Goal: Find specific page/section: Find specific page/section

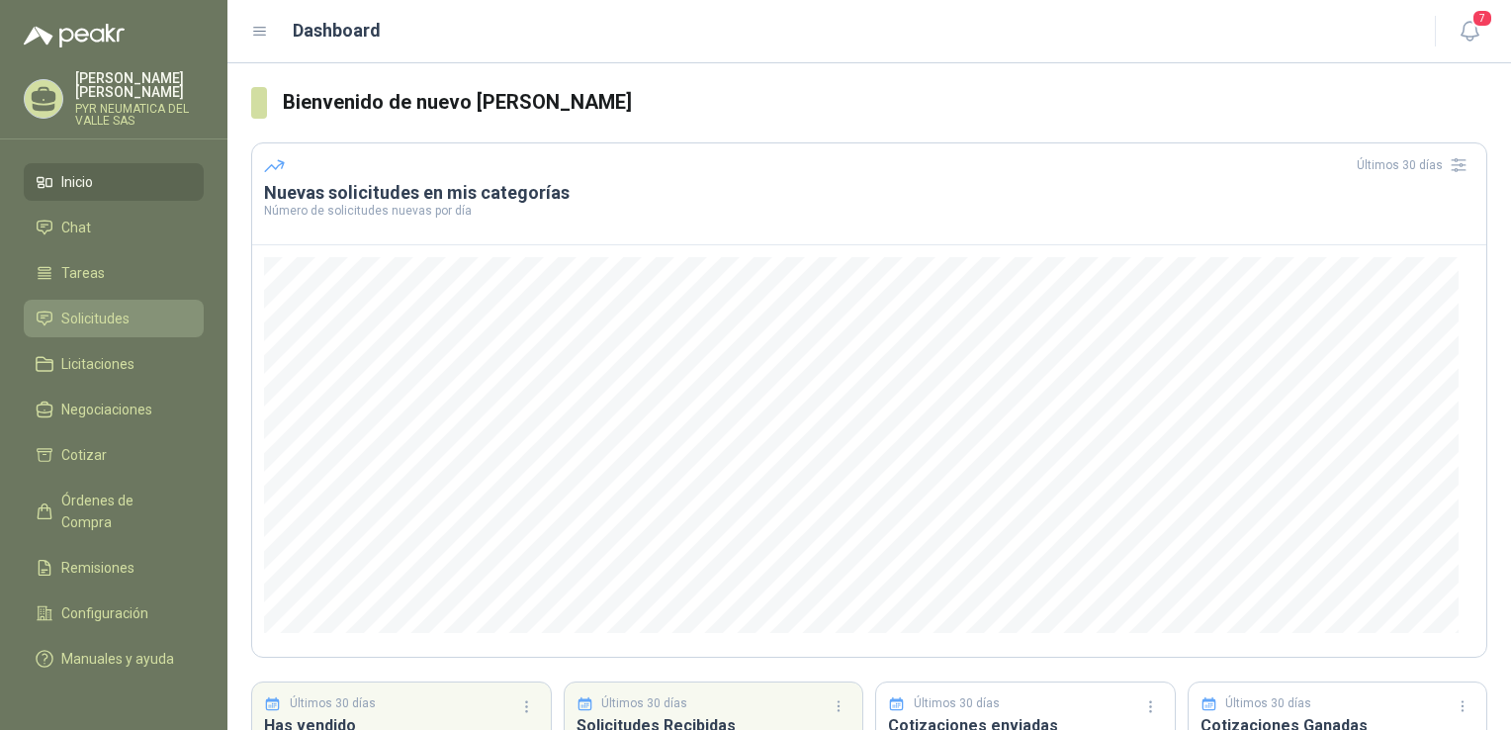
scroll to position [160, 0]
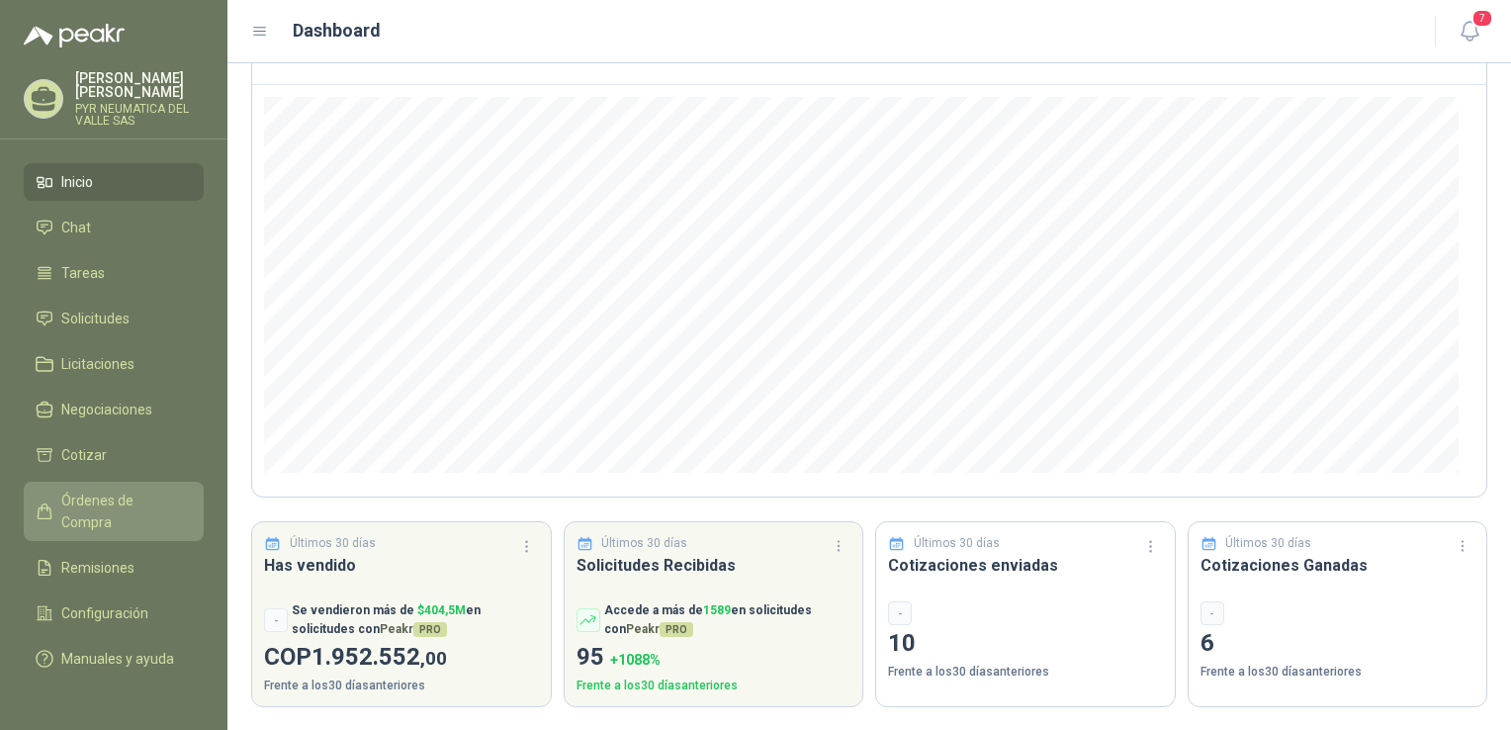
click at [164, 489] on span "Órdenes de Compra" at bounding box center [123, 510] width 124 height 43
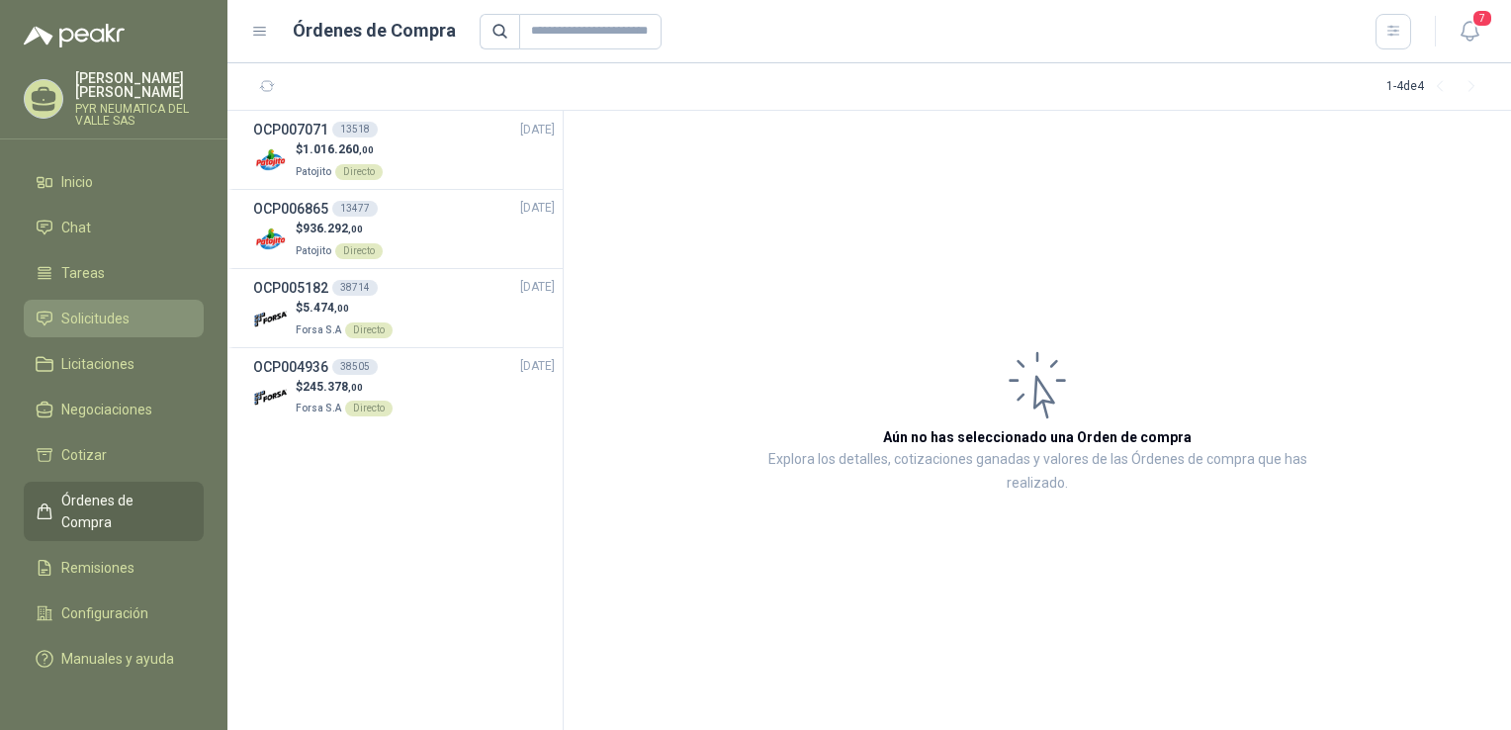
click at [140, 307] on li "Solicitudes" at bounding box center [114, 318] width 156 height 22
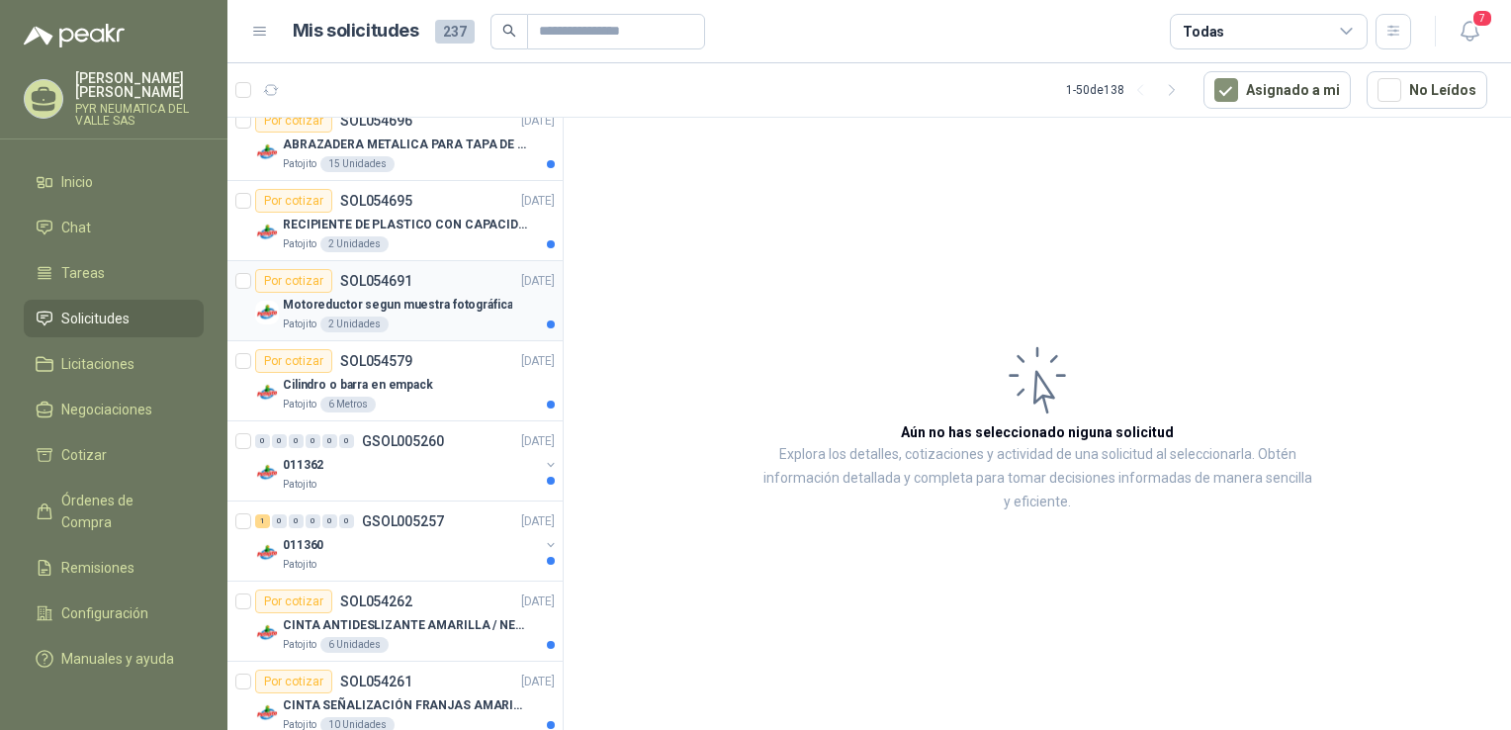
scroll to position [297, 0]
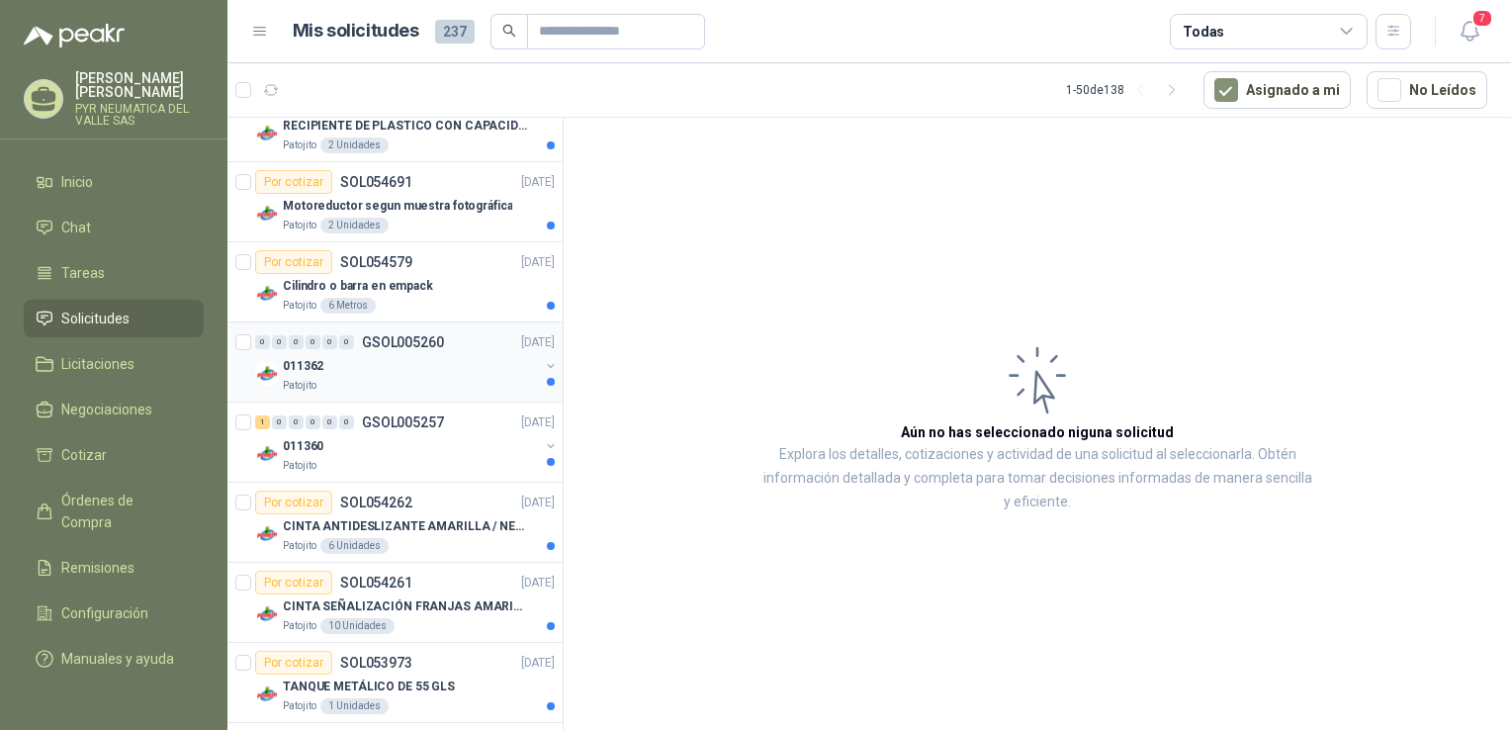
click at [444, 384] on div "Patojito" at bounding box center [411, 386] width 256 height 16
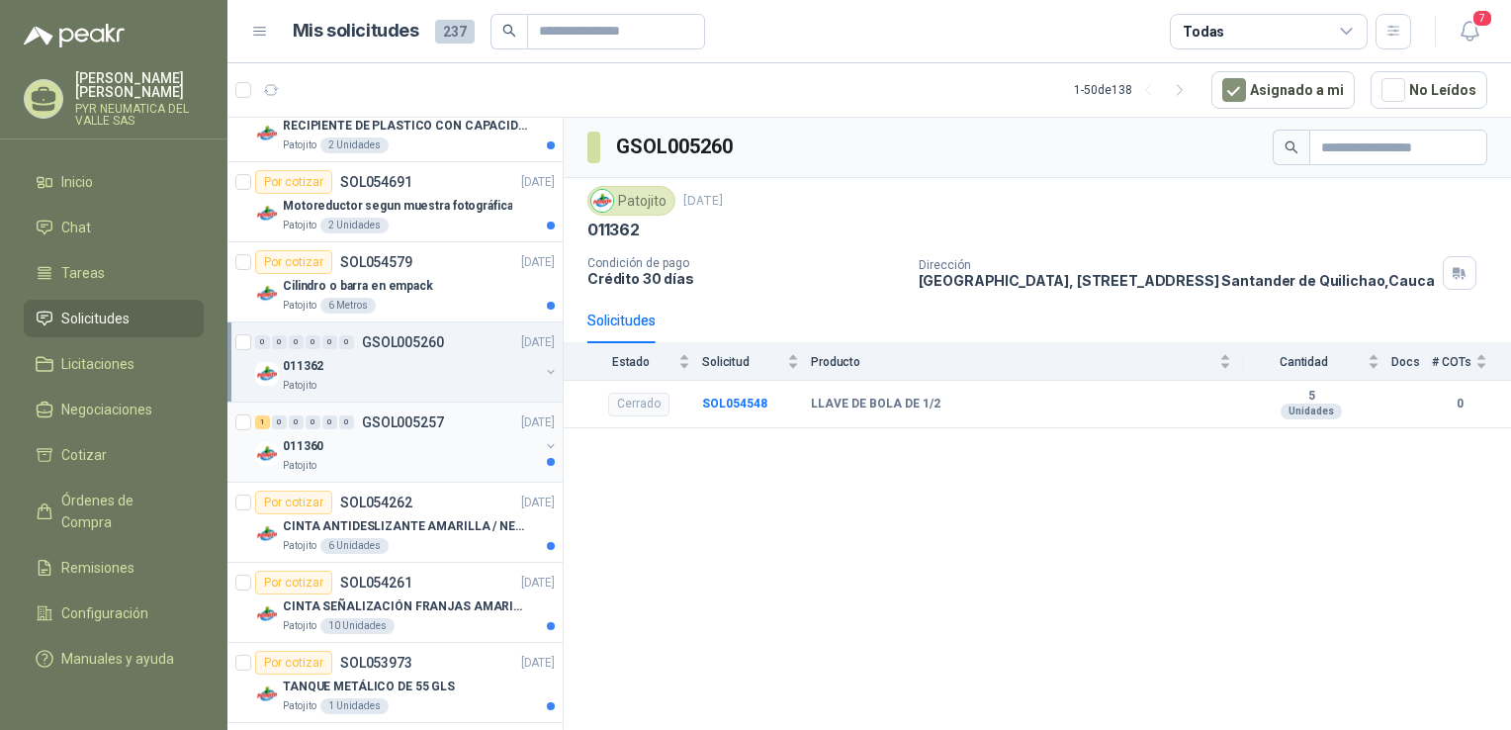
click at [458, 454] on div "011360" at bounding box center [411, 446] width 256 height 24
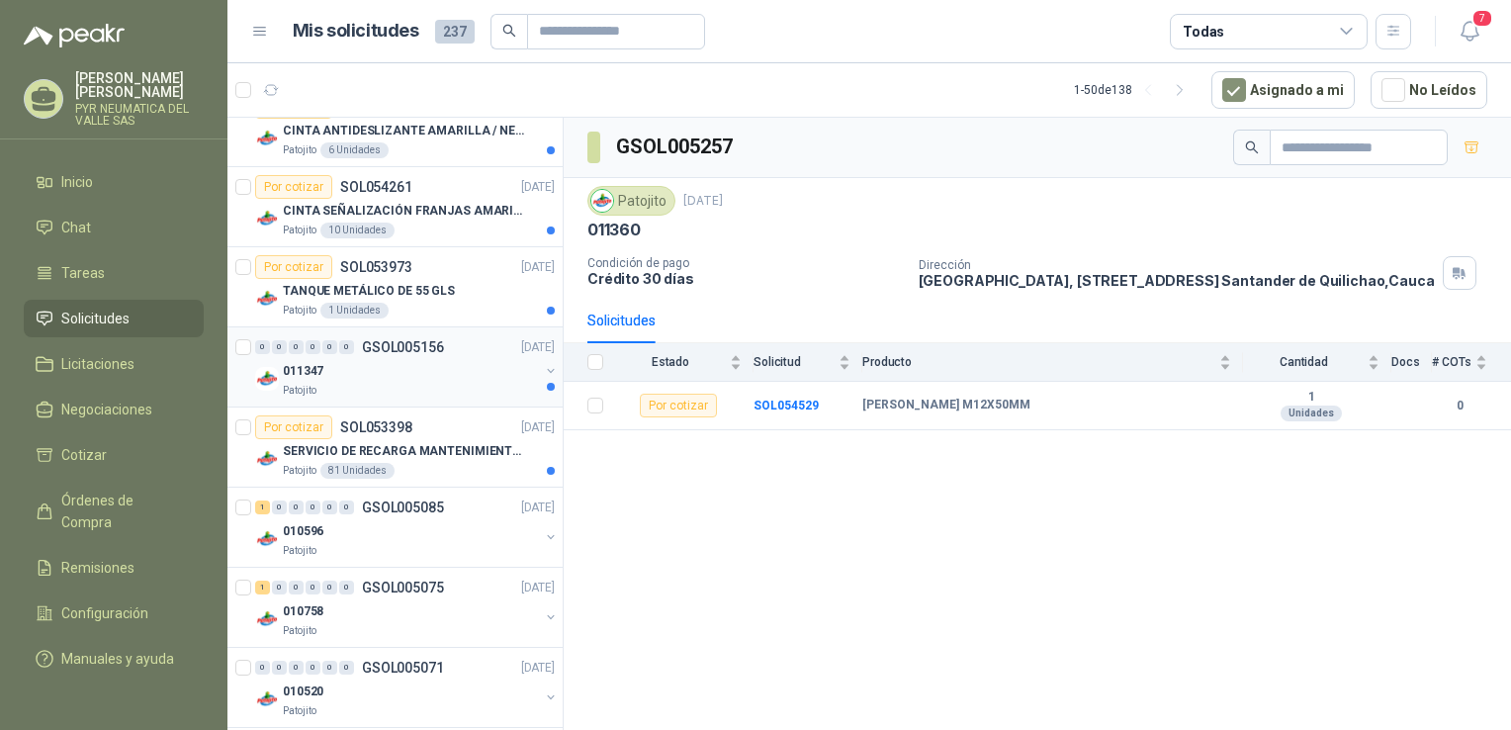
scroll to position [791, 0]
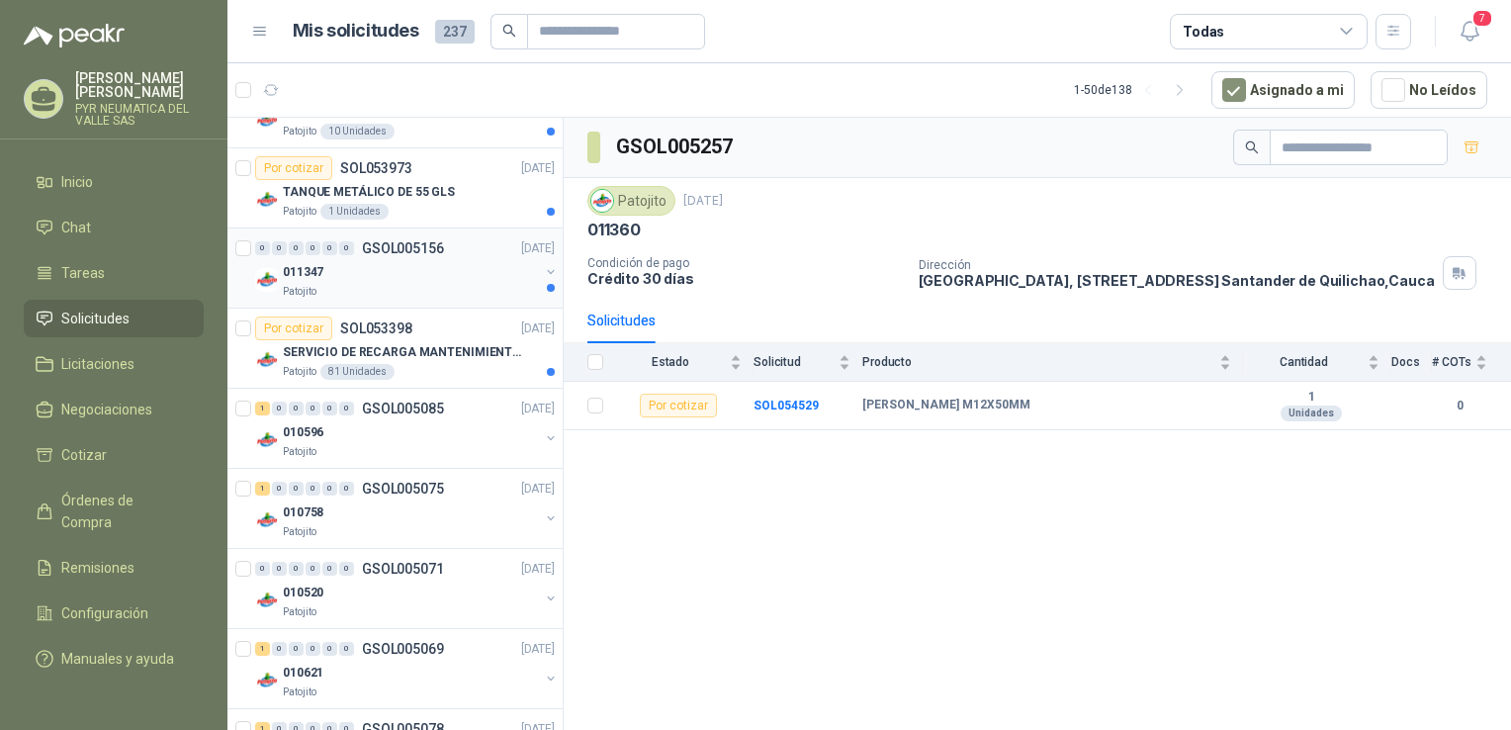
click at [424, 298] on div "0 0 0 0 0 0 GSOL005156 [DATE] 011347 Patojito" at bounding box center [394, 268] width 335 height 80
click at [459, 279] on div "011347" at bounding box center [411, 272] width 256 height 24
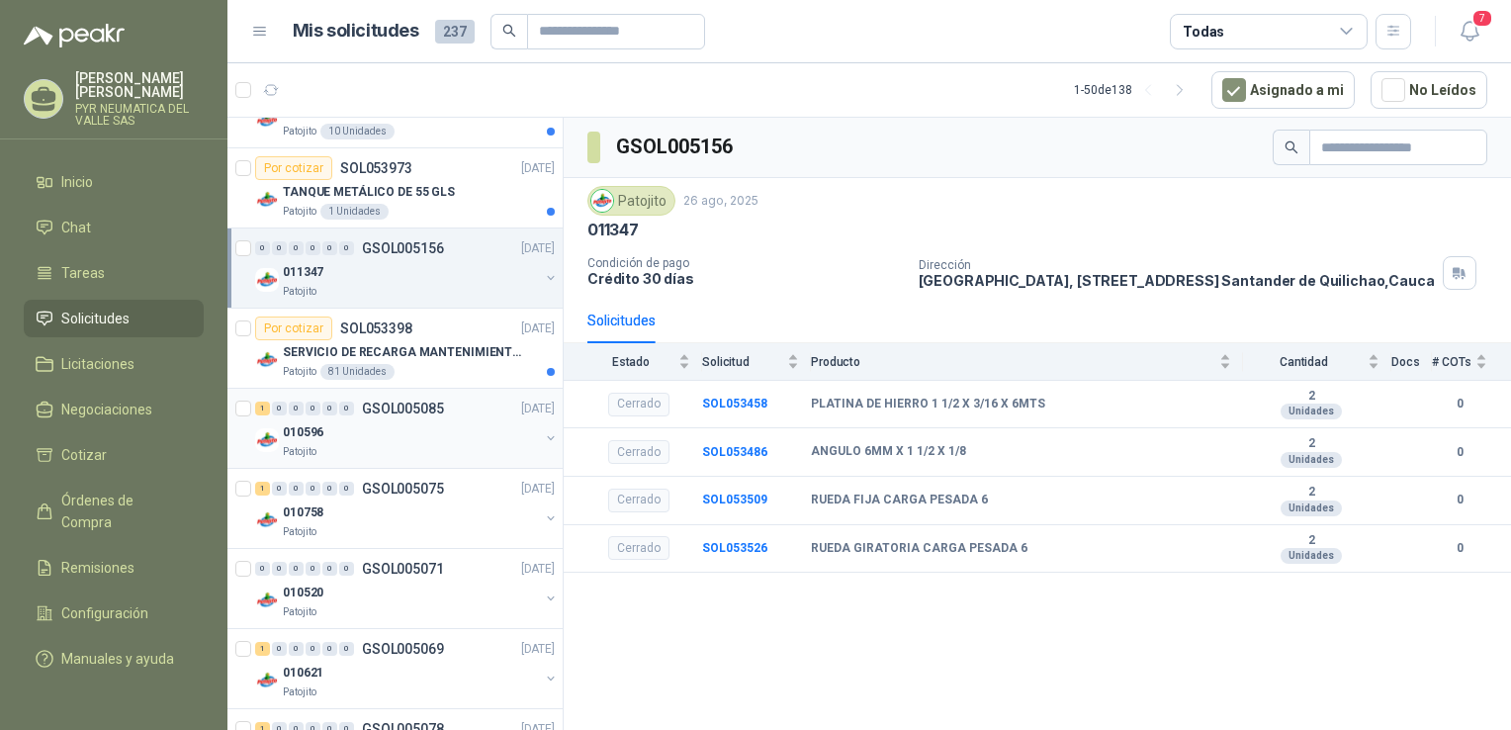
scroll to position [890, 0]
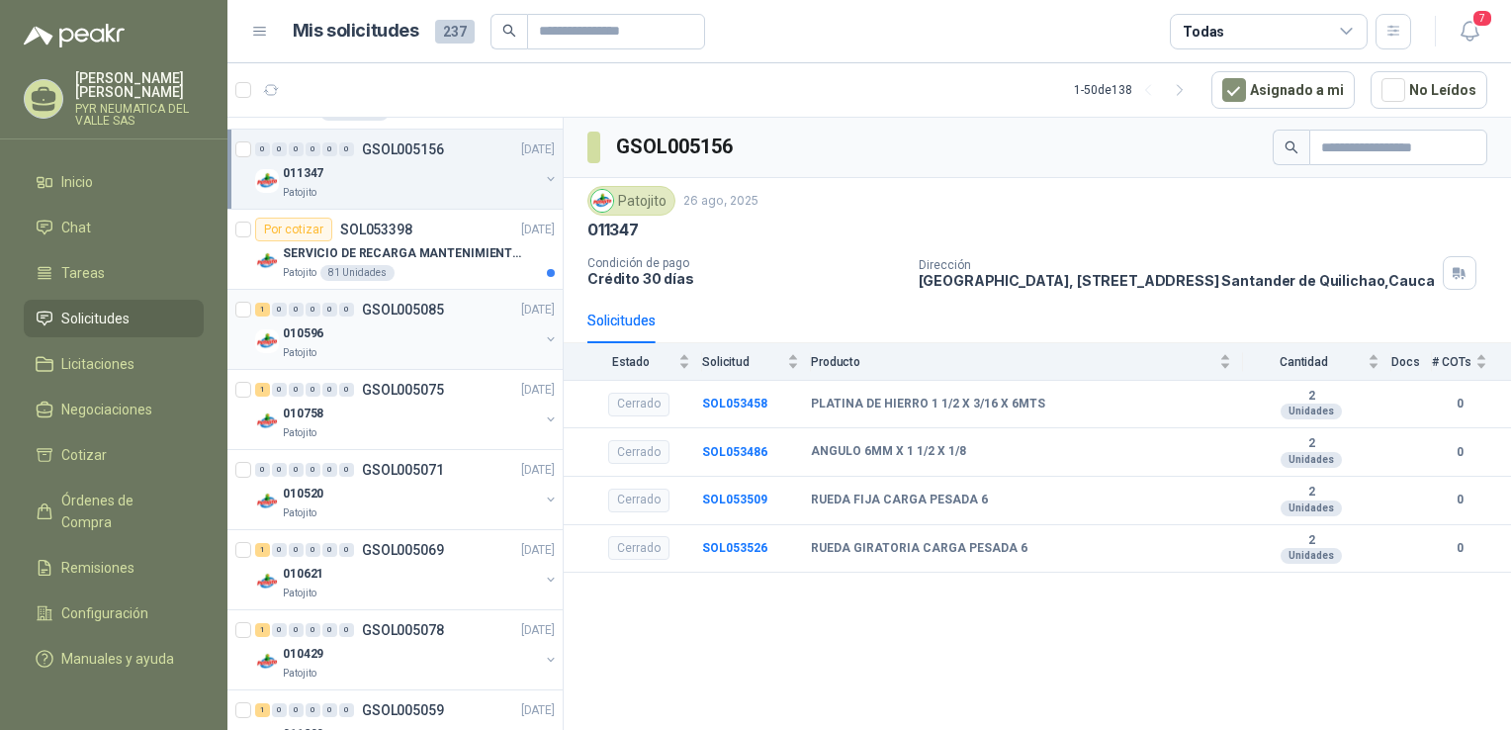
click at [436, 347] on div "Patojito" at bounding box center [411, 353] width 256 height 16
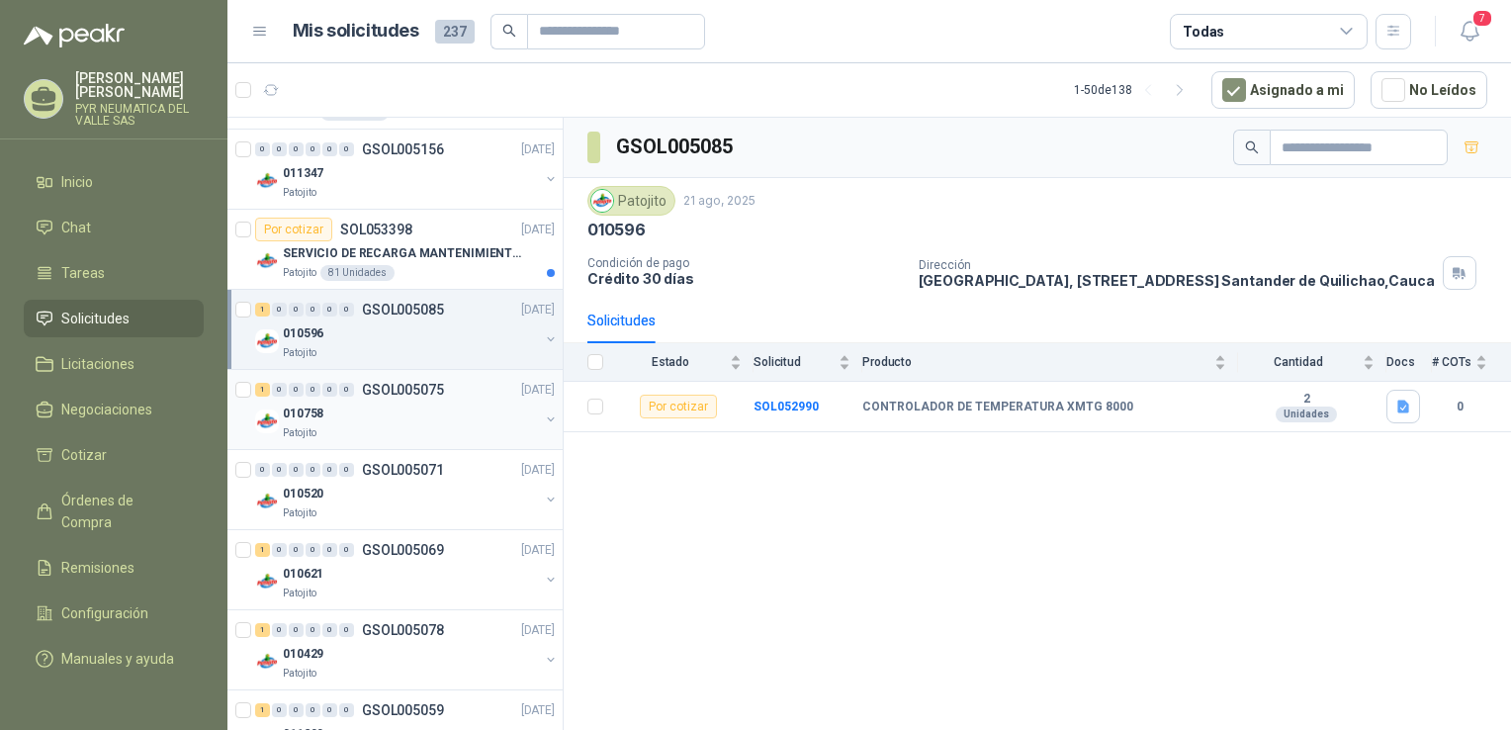
click at [452, 433] on div "Patojito" at bounding box center [411, 433] width 256 height 16
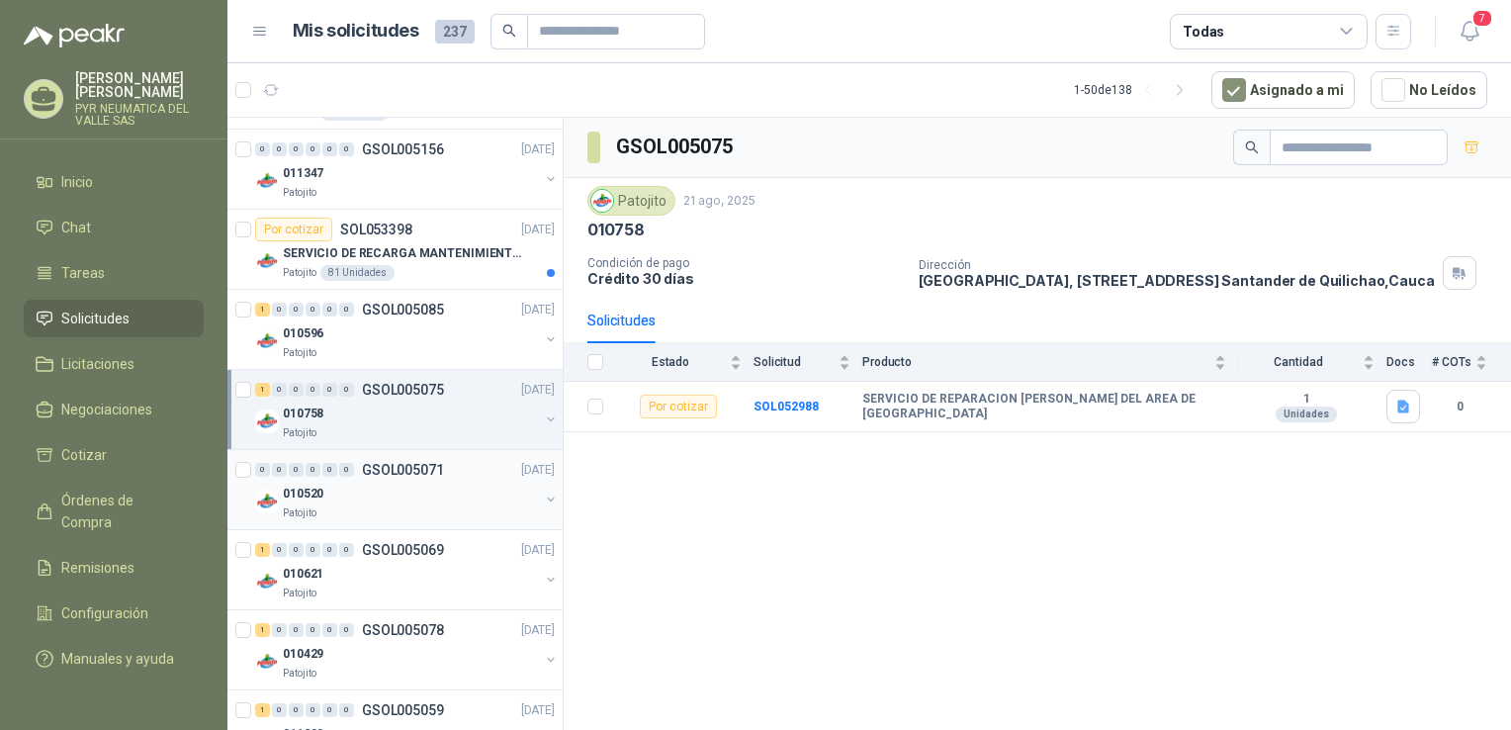
click at [492, 495] on div "010520" at bounding box center [411, 493] width 256 height 24
